Goal: Information Seeking & Learning: Compare options

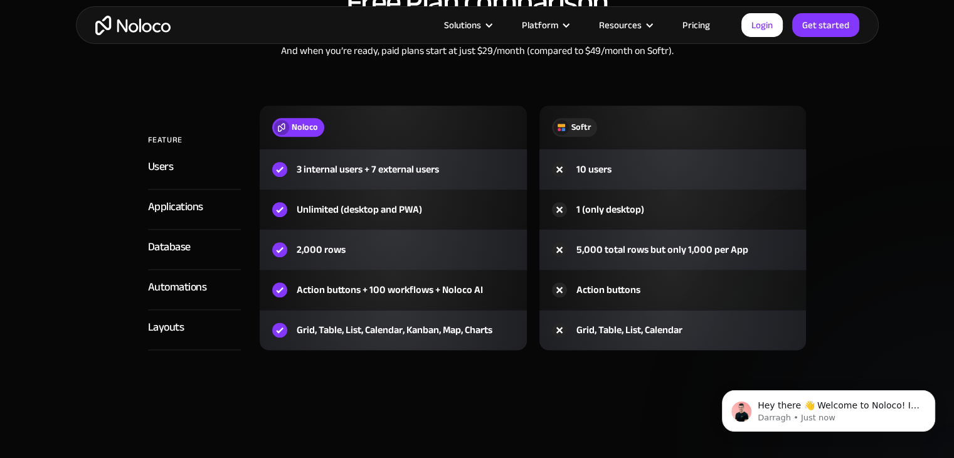
scroll to position [1506, 0]
drag, startPoint x: 364, startPoint y: 290, endPoint x: 477, endPoint y: 289, distance: 112.3
click at [477, 289] on div "Action buttons + 100 workflows + Noloco AI" at bounding box center [390, 289] width 186 height 15
drag, startPoint x: 315, startPoint y: 332, endPoint x: 503, endPoint y: 342, distance: 187.8
click at [503, 342] on div "Grid, Table, List, Calendar, Kanban, Map, Charts" at bounding box center [393, 330] width 267 height 40
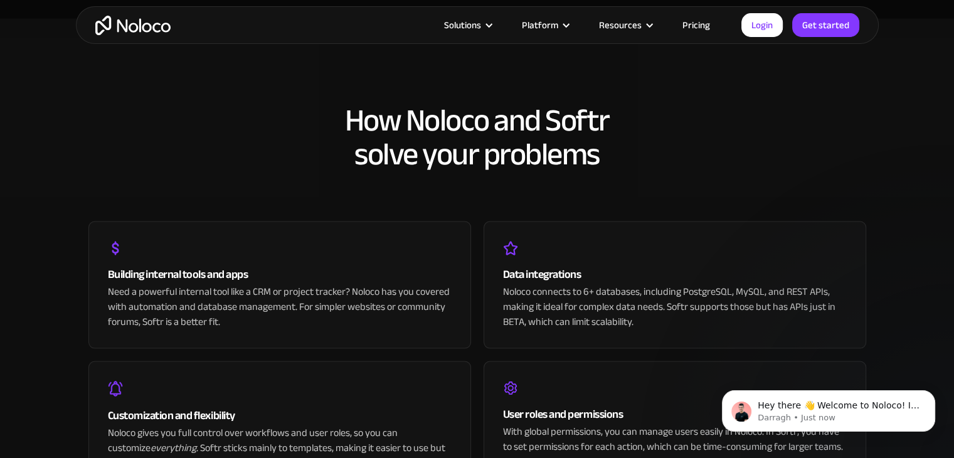
scroll to position [2671, 0]
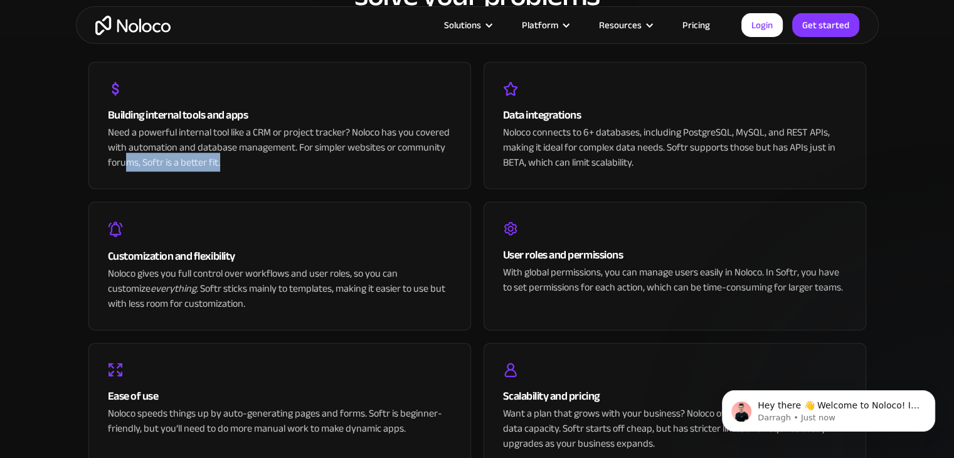
drag, startPoint x: 128, startPoint y: 159, endPoint x: 238, endPoint y: 159, distance: 110.4
click at [231, 159] on div "Need a powerful internal tool like a CRM or project tracker? Noloco has you cov…" at bounding box center [280, 147] width 344 height 45
click at [238, 159] on div "Need a powerful internal tool like a CRM or project tracker? Noloco has you cov…" at bounding box center [280, 147] width 344 height 45
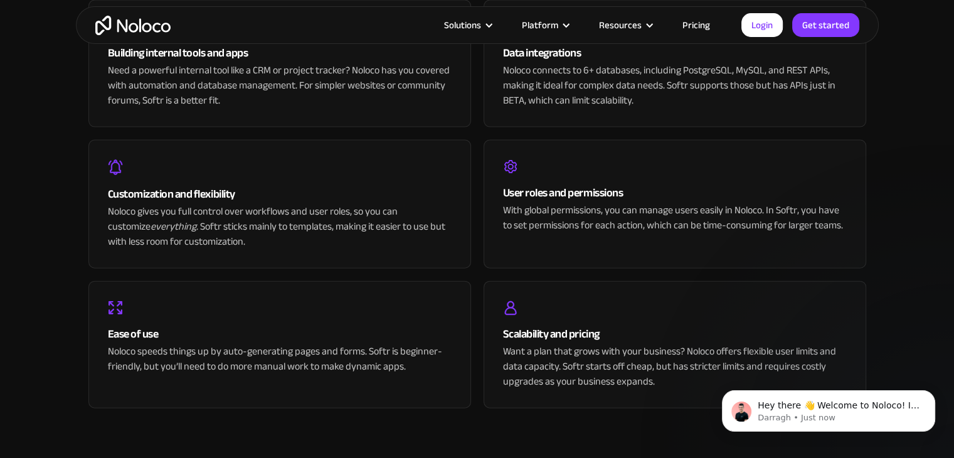
scroll to position [2734, 0]
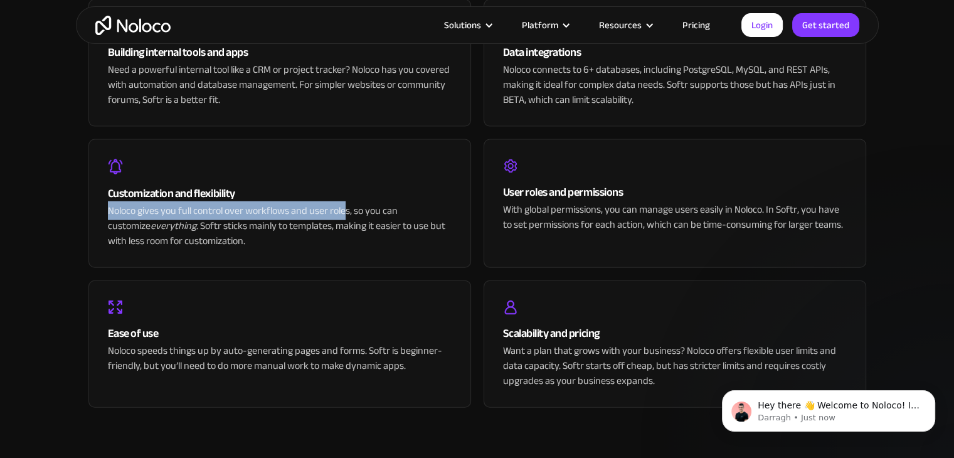
drag, startPoint x: 139, startPoint y: 210, endPoint x: 346, endPoint y: 208, distance: 207.0
click at [346, 208] on div "Customization and flexibility Noloco gives you full control over workflows and …" at bounding box center [279, 203] width 383 height 129
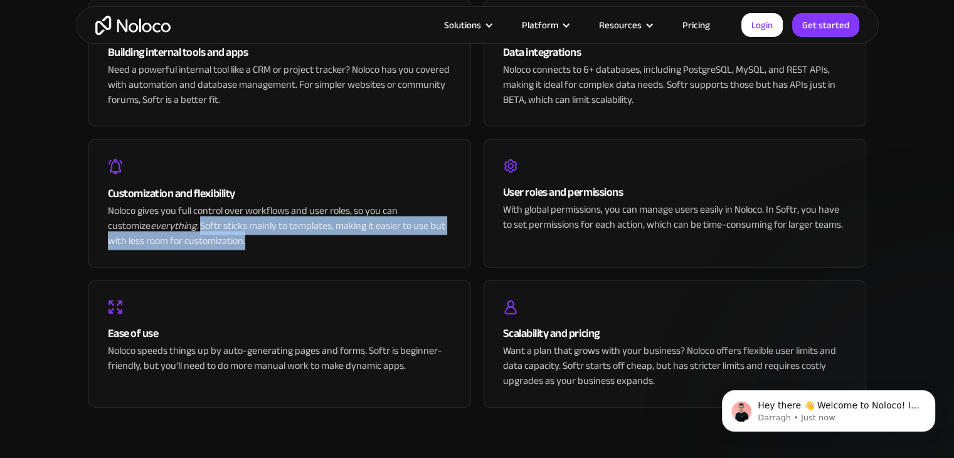
drag, startPoint x: 157, startPoint y: 222, endPoint x: 393, endPoint y: 238, distance: 236.4
click at [393, 238] on div "Noloco gives you full control over workflows and user roles, so you can customi…" at bounding box center [280, 225] width 344 height 45
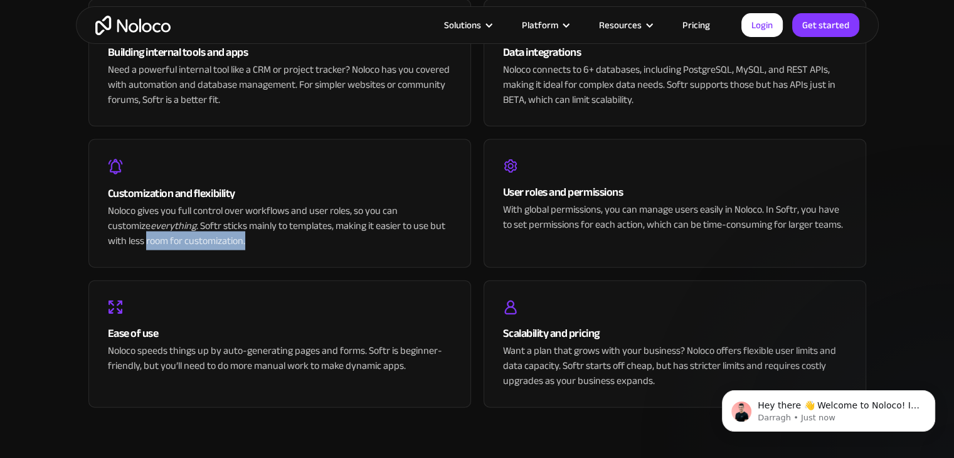
drag, startPoint x: 212, startPoint y: 245, endPoint x: 107, endPoint y: 243, distance: 105.4
click at [107, 243] on div "Customization and flexibility Noloco gives you full control over workflows and …" at bounding box center [279, 203] width 383 height 129
click at [226, 238] on div "Noloco gives you full control over workflows and user roles, so you can customi…" at bounding box center [280, 225] width 344 height 45
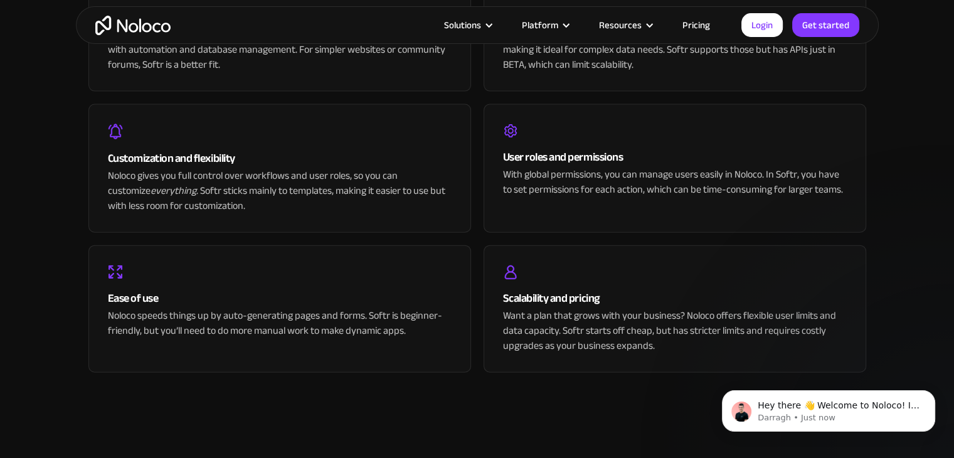
scroll to position [2797, 0]
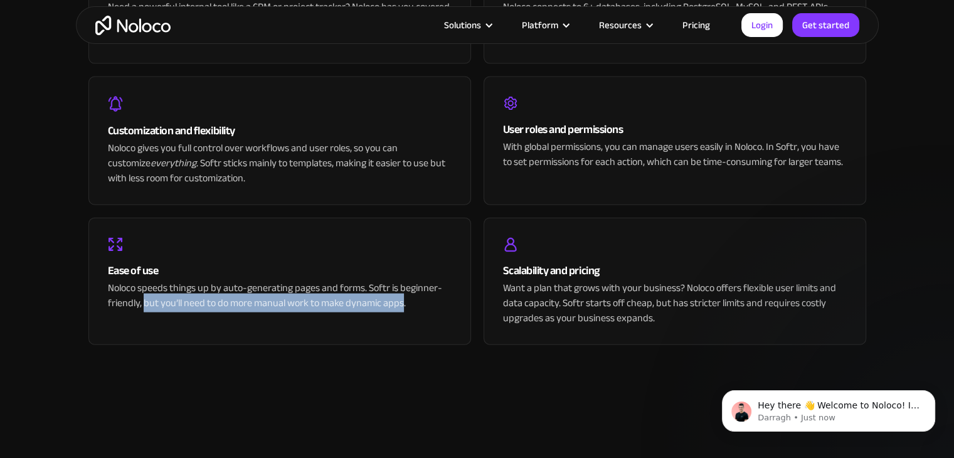
drag, startPoint x: 143, startPoint y: 302, endPoint x: 402, endPoint y: 300, distance: 258.5
click at [402, 300] on div "Noloco speeds things up by auto-generating pages and forms. Softr is beginner-f…" at bounding box center [280, 295] width 344 height 30
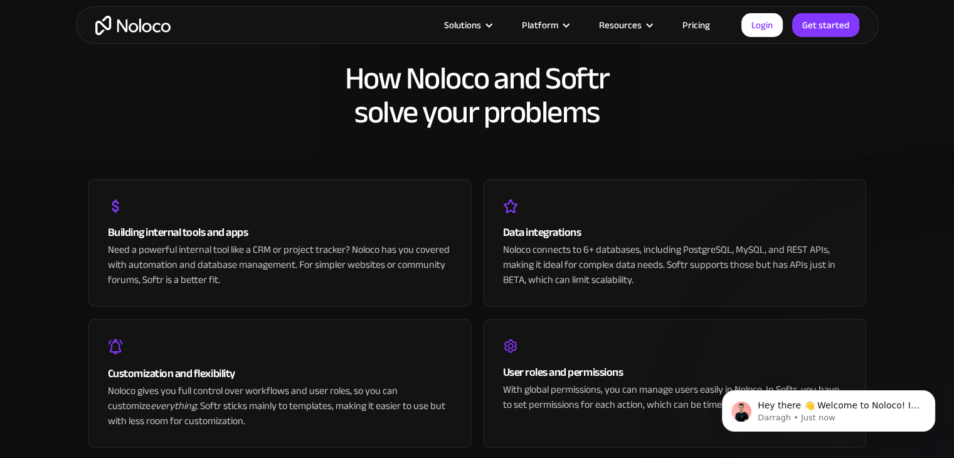
scroll to position [2546, 0]
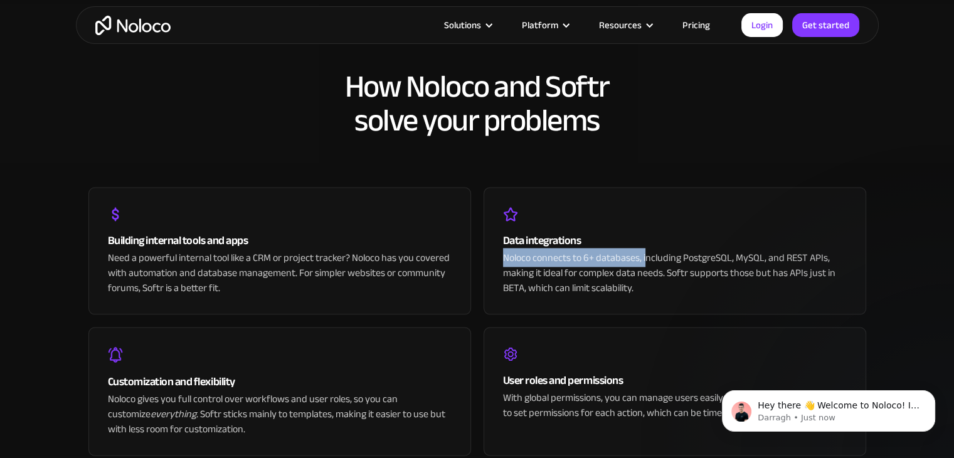
drag, startPoint x: 486, startPoint y: 255, endPoint x: 647, endPoint y: 257, distance: 160.6
click at [647, 257] on div "Building internal tools and apps Need a powerful internal tool like a CRM or pr…" at bounding box center [477, 376] width 778 height 440
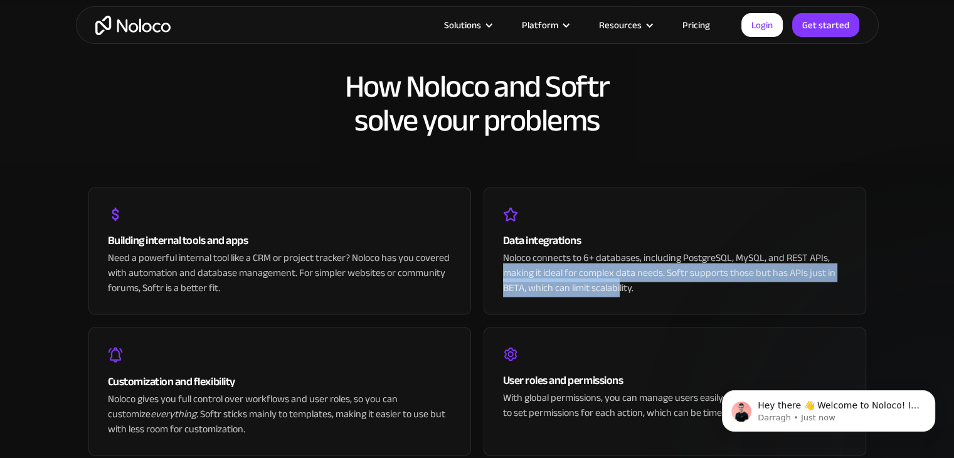
drag, startPoint x: 503, startPoint y: 277, endPoint x: 620, endPoint y: 280, distance: 117.3
click at [620, 280] on div "Noloco connects to 6+ databases, including PostgreSQL, MySQL, and REST APIs, ma…" at bounding box center [675, 272] width 344 height 45
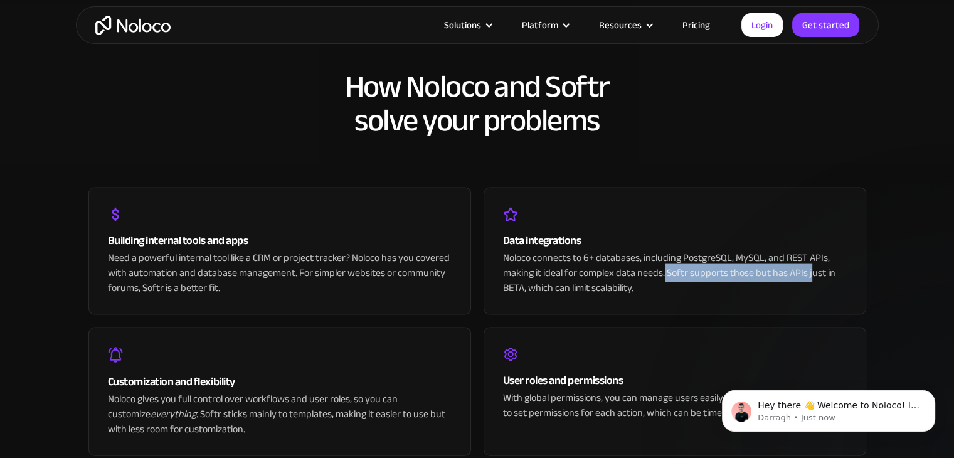
drag, startPoint x: 664, startPoint y: 274, endPoint x: 811, endPoint y: 264, distance: 146.5
click at [811, 264] on div "Noloco connects to 6+ databases, including PostgreSQL, MySQL, and REST APIs, ma…" at bounding box center [675, 272] width 344 height 45
click at [817, 272] on div "Noloco connects to 6+ databases, including PostgreSQL, MySQL, and REST APIs, ma…" at bounding box center [675, 272] width 344 height 45
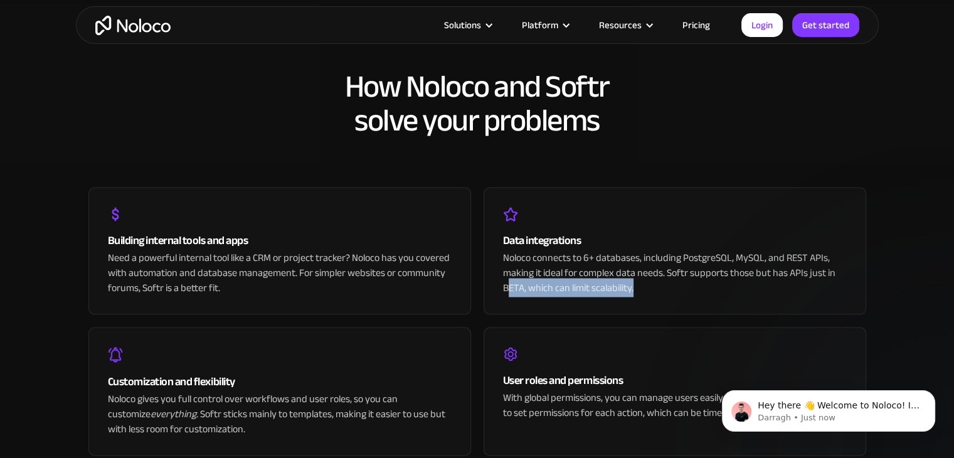
drag, startPoint x: 640, startPoint y: 283, endPoint x: 657, endPoint y: 279, distance: 18.0
click at [508, 287] on div "Noloco connects to 6+ databases, including PostgreSQL, MySQL, and REST APIs, ma…" at bounding box center [675, 272] width 344 height 45
click at [795, 273] on div "Noloco connects to 6+ databases, including PostgreSQL, MySQL, and REST APIs, ma…" at bounding box center [675, 272] width 344 height 45
drag, startPoint x: 556, startPoint y: 287, endPoint x: 655, endPoint y: 287, distance: 98.5
click at [655, 287] on div "Noloco connects to 6+ databases, including PostgreSQL, MySQL, and REST APIs, ma…" at bounding box center [675, 272] width 344 height 45
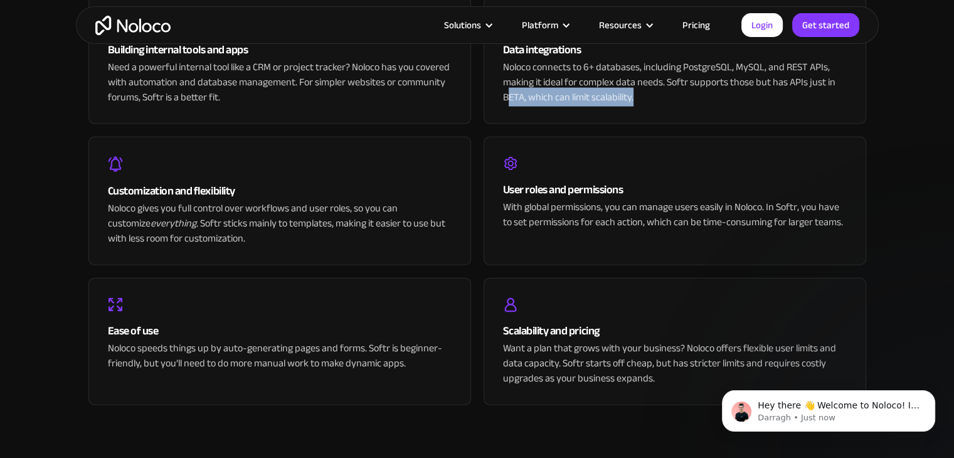
scroll to position [2734, 0]
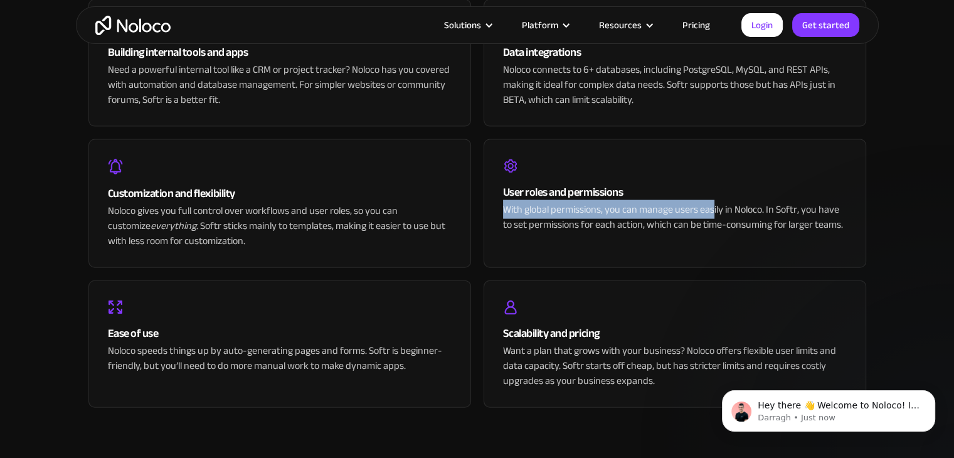
drag, startPoint x: 502, startPoint y: 205, endPoint x: 747, endPoint y: 213, distance: 244.8
click at [720, 213] on div "User roles and permissions With global permissions, you can manage users easily…" at bounding box center [675, 203] width 383 height 129
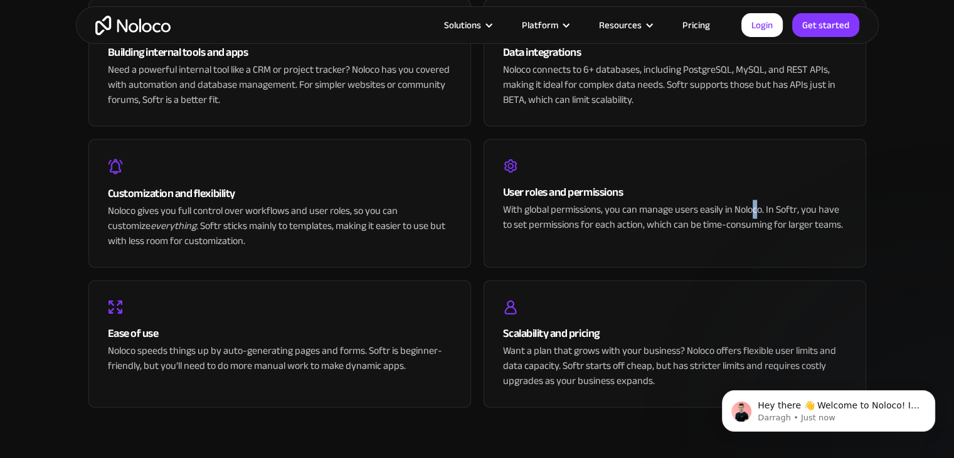
drag, startPoint x: 754, startPoint y: 213, endPoint x: 767, endPoint y: 212, distance: 13.2
click at [756, 213] on div "With global permissions, you can manage users easily in Noloco. In Softr, you h…" at bounding box center [675, 217] width 344 height 30
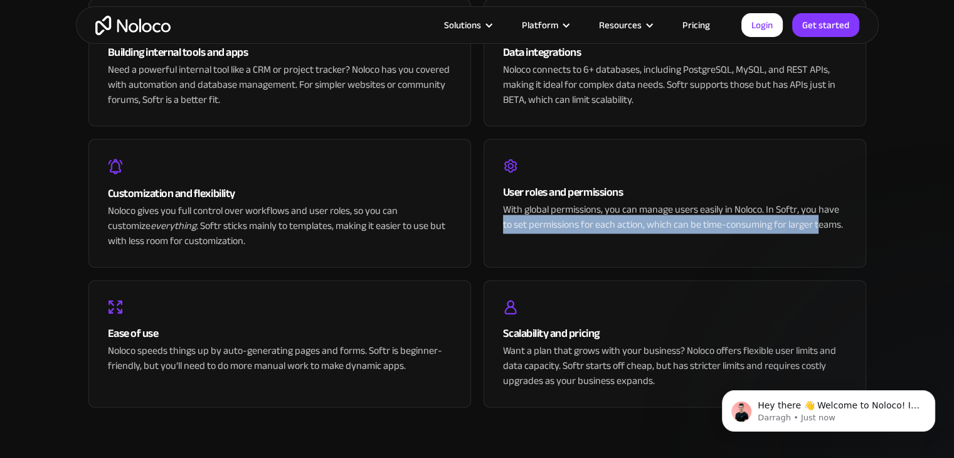
drag, startPoint x: 497, startPoint y: 226, endPoint x: 817, endPoint y: 239, distance: 320.8
click at [817, 239] on div "User roles and permissions With global permissions, you can manage users easily…" at bounding box center [675, 203] width 383 height 129
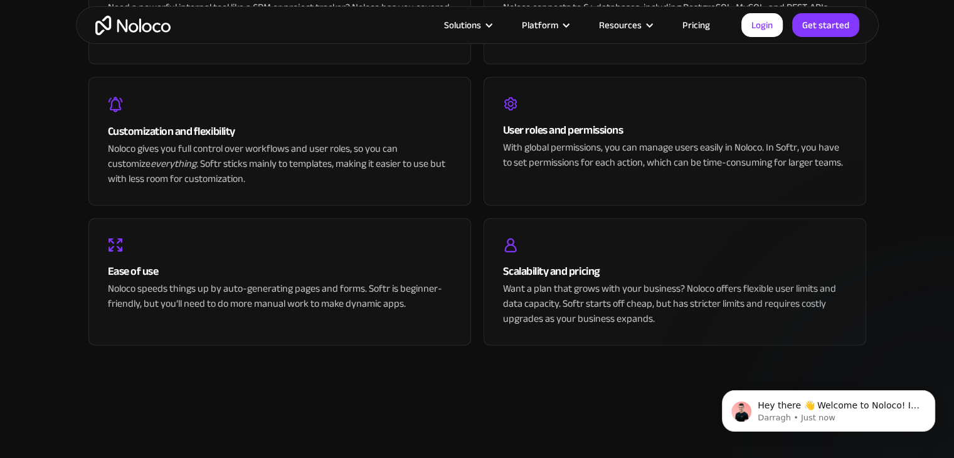
scroll to position [2797, 0]
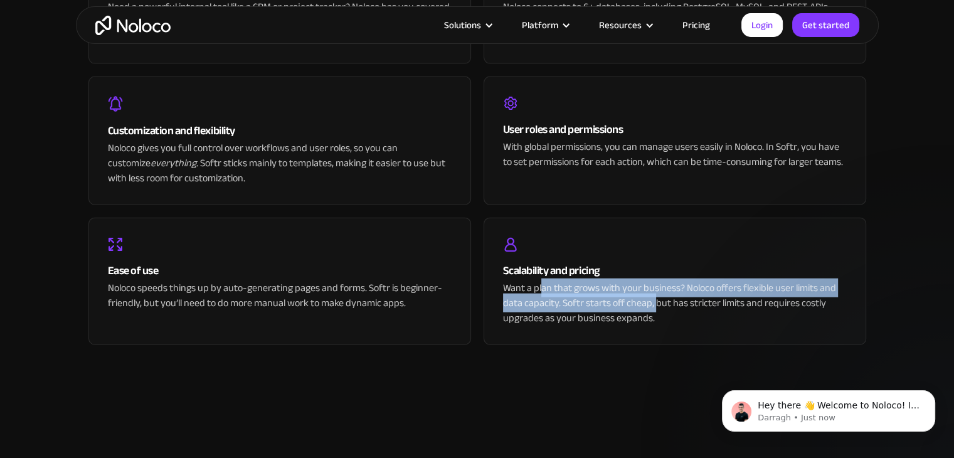
drag, startPoint x: 521, startPoint y: 291, endPoint x: 656, endPoint y: 294, distance: 134.3
click at [656, 294] on div "Want a plan that grows with your business? Noloco offers flexible user limits a…" at bounding box center [675, 302] width 344 height 45
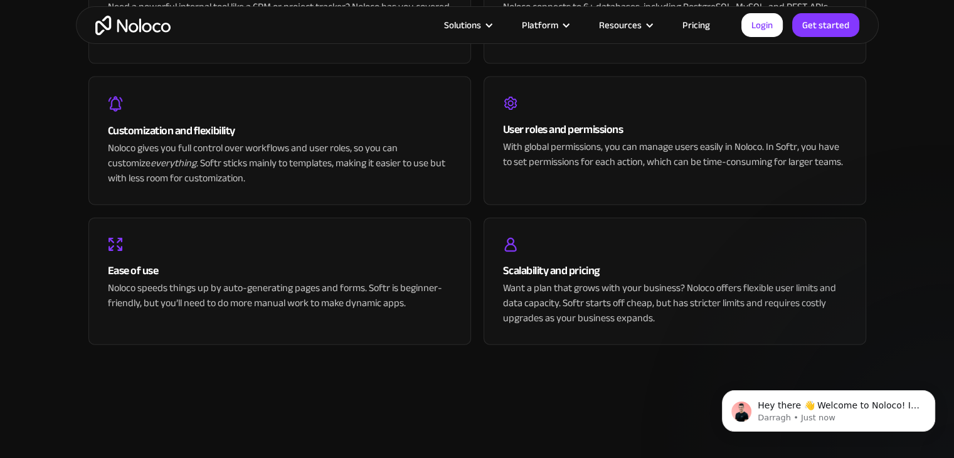
scroll to position [2859, 0]
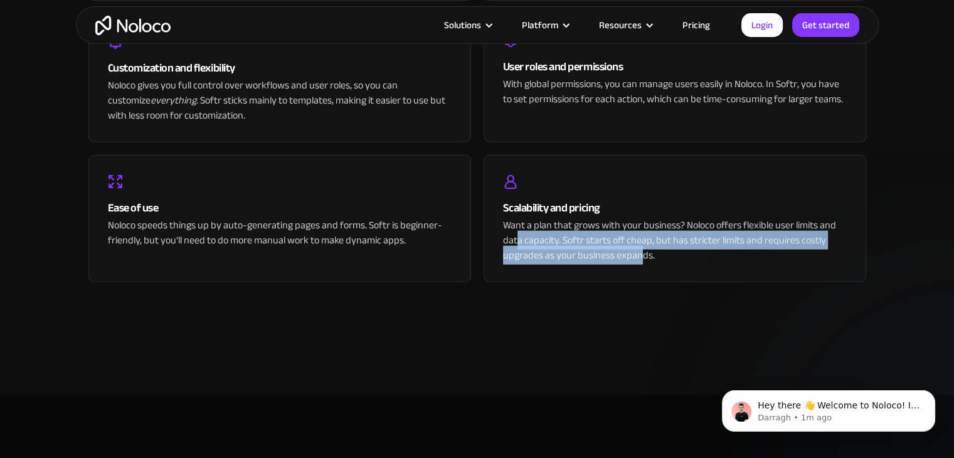
drag, startPoint x: 543, startPoint y: 243, endPoint x: 645, endPoint y: 255, distance: 103.0
click at [645, 255] on div "Want a plan that grows with your business? Noloco offers flexible user limits a…" at bounding box center [675, 240] width 344 height 45
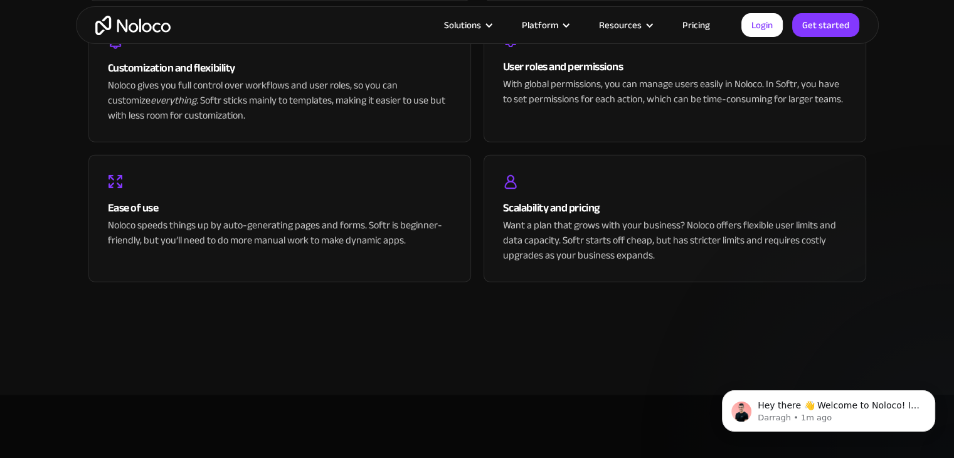
click at [656, 257] on div "Want a plan that grows with your business? Noloco offers flexible user limits a…" at bounding box center [675, 240] width 344 height 45
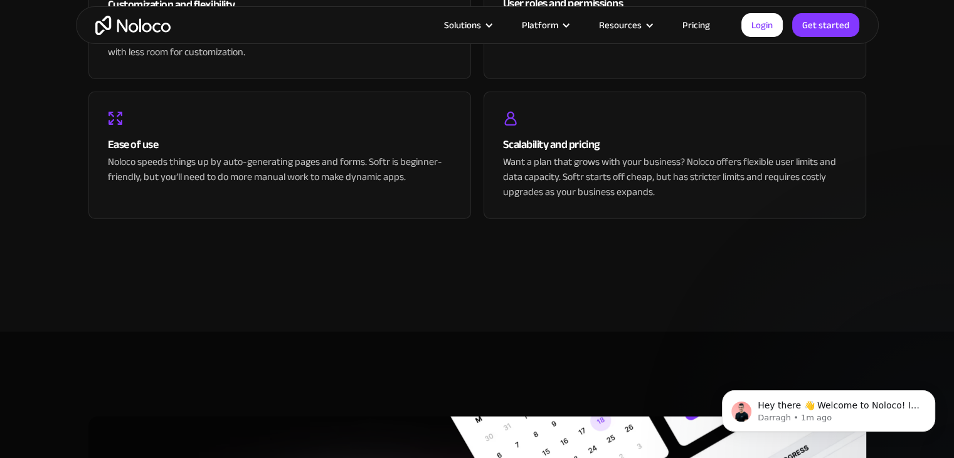
scroll to position [3173, 0]
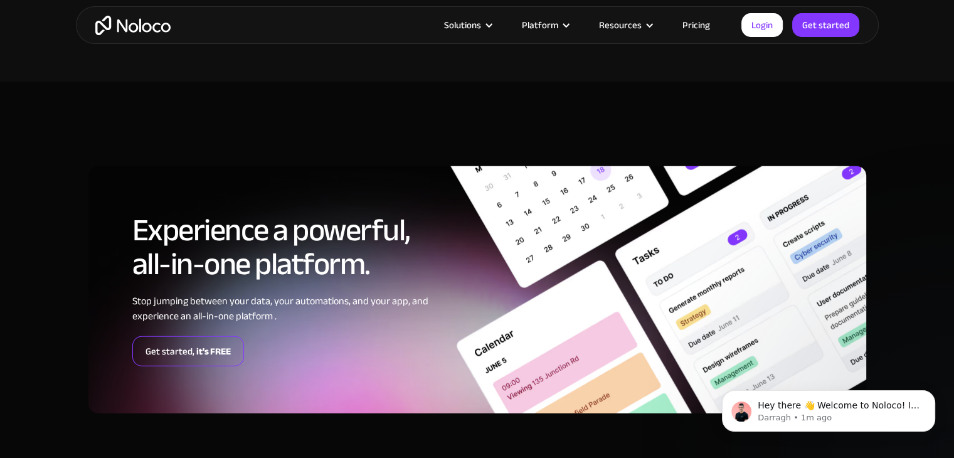
click at [152, 345] on link "Get started, it's FREE" at bounding box center [188, 351] width 112 height 30
